Goal: Check status: Check status

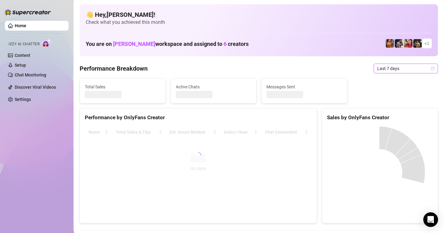
click at [424, 68] on span "Last 7 days" at bounding box center [405, 68] width 57 height 9
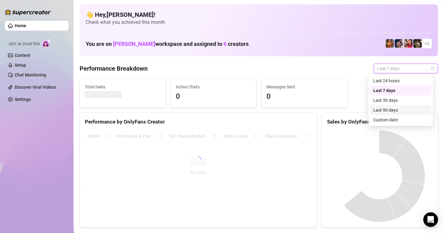
click at [380, 121] on div "Custom date" at bounding box center [400, 120] width 55 height 7
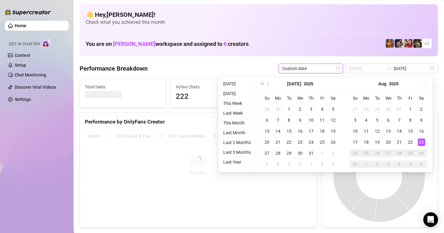
type input "[DATE]"
click at [421, 143] on div "23" at bounding box center [421, 142] width 7 height 7
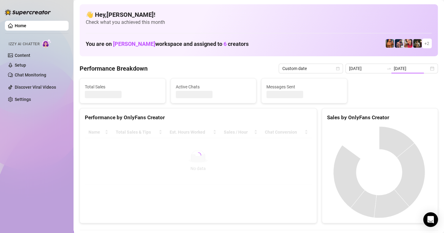
type input "[DATE]"
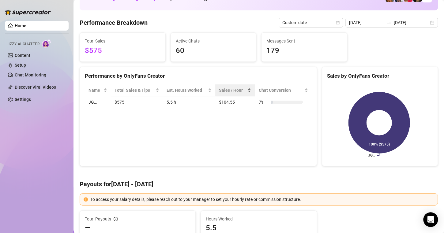
scroll to position [15, 0]
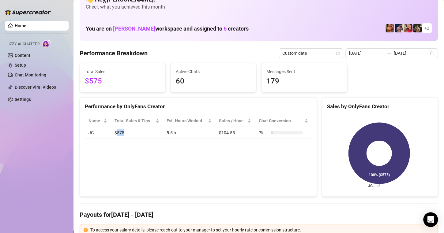
drag, startPoint x: 118, startPoint y: 133, endPoint x: 129, endPoint y: 134, distance: 11.7
click at [129, 134] on td "$575" at bounding box center [137, 133] width 52 height 12
click at [146, 157] on div "Performance by OnlyFans Creator Name Total Sales & Tips Est. Hours Worked Sales…" at bounding box center [198, 147] width 237 height 100
